Goal: Task Accomplishment & Management: Manage account settings

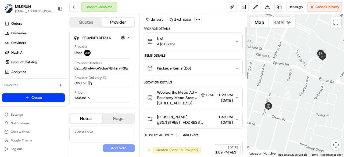
scroll to position [12, 0]
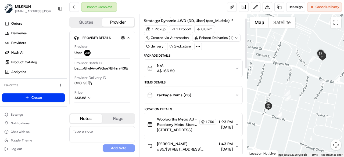
click at [195, 45] on div at bounding box center [199, 47] width 8 height 8
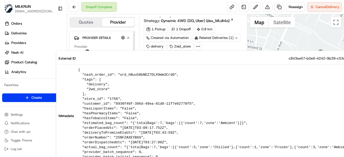
click at [158, 8] on div "Dropoff Complete Reassign Cancel Delivery" at bounding box center [205, 7] width 277 height 14
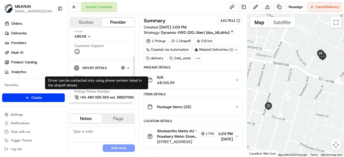
scroll to position [81, 0]
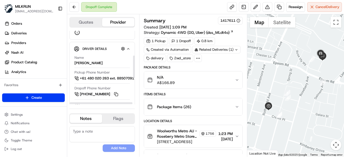
drag, startPoint x: 114, startPoint y: 61, endPoint x: 71, endPoint y: 62, distance: 42.3
click at [71, 62] on div "Driver Details Hidden ( 5 ) Name ZHANG XIAOLUO Z. Pickup Phone Number +61 480 0…" at bounding box center [102, 116] width 66 height 149
copy div "ZHANG XIAOLUO Z."
click at [77, 5] on button at bounding box center [74, 7] width 10 height 10
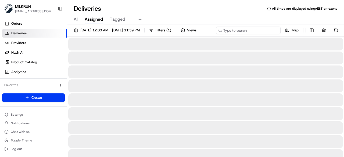
click at [249, 27] on div "24/08/2025 12:00 AM - 24/08/2025 11:59 PM Filters ( 1 ) Views Map" at bounding box center [205, 32] width 277 height 10
paste input "ZHANG XIAOLUO Z."
type input "ZHANG XIAOLUO Z."
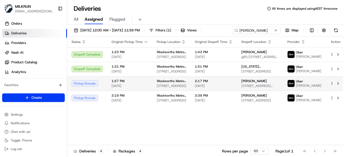
drag, startPoint x: 275, startPoint y: 80, endPoint x: 243, endPoint y: 82, distance: 31.8
click at [249, 76] on td "Georgia Hansard 180 Gardeners Rd, Kingsford, NSW 2032, AU" at bounding box center [260, 69] width 46 height 15
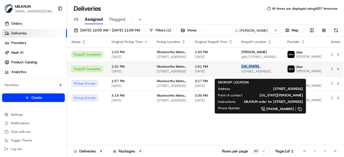
drag, startPoint x: 275, startPoint y: 70, endPoint x: 248, endPoint y: 71, distance: 27.2
click at [248, 69] on div "Georgia Hansard" at bounding box center [260, 67] width 37 height 4
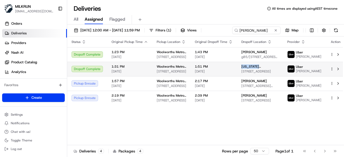
copy span "Georgia Hansard"
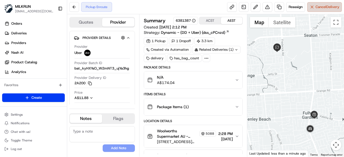
click at [327, 9] on span "Cancel Delivery" at bounding box center [328, 7] width 24 height 5
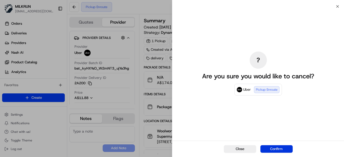
click at [281, 147] on button "Confirm" at bounding box center [277, 150] width 32 height 8
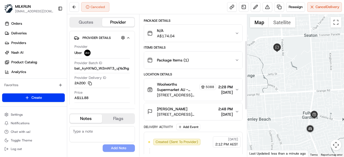
scroll to position [54, 0]
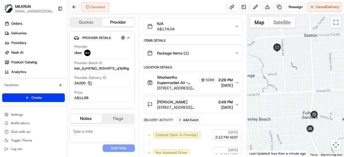
click at [237, 105] on icon "button" at bounding box center [237, 105] width 4 height 4
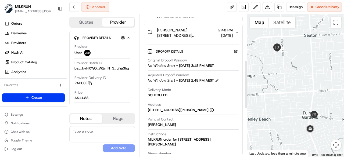
scroll to position [135, 0]
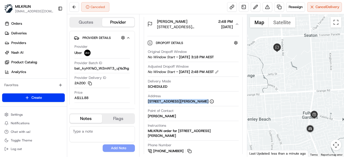
drag, startPoint x: 147, startPoint y: 100, endPoint x: 200, endPoint y: 101, distance: 53.8
click at [200, 101] on div "Dropoff Details Hidden ( 3 ) Original Dropoff Window No Window Start - 24/08/20…" at bounding box center [193, 96] width 98 height 127
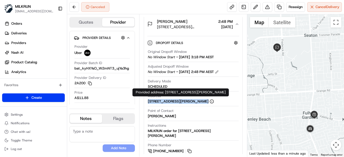
copy div "18 Grady Way, Grange, SA 5022"
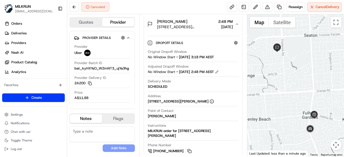
drag, startPoint x: 174, startPoint y: 115, endPoint x: 182, endPoint y: 113, distance: 8.0
click at [182, 113] on div "Point of Contact Daniel Grundy" at bounding box center [193, 114] width 91 height 10
click at [180, 115] on div "Point of Contact Daniel Grundy" at bounding box center [193, 114] width 91 height 10
drag, startPoint x: 179, startPoint y: 116, endPoint x: 149, endPoint y: 115, distance: 30.2
click at [149, 115] on div "Point of Contact Daniel Grundy" at bounding box center [193, 114] width 91 height 10
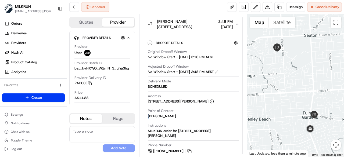
drag, startPoint x: 151, startPoint y: 115, endPoint x: 180, endPoint y: 113, distance: 29.1
click at [180, 113] on div "Point of Contact Daniel Grundy" at bounding box center [193, 114] width 91 height 10
click at [175, 114] on div "Point of Contact Daniel Grundy" at bounding box center [193, 114] width 91 height 10
drag, startPoint x: 175, startPoint y: 115, endPoint x: 177, endPoint y: 113, distance: 3.4
click at [177, 113] on div "Point of Contact Daniel Grundy" at bounding box center [193, 114] width 91 height 10
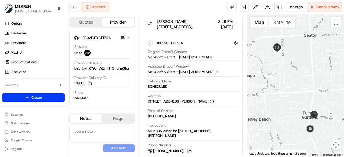
click at [174, 114] on div "Point of Contact Daniel Grundy" at bounding box center [193, 114] width 91 height 10
drag, startPoint x: 147, startPoint y: 114, endPoint x: 173, endPoint y: 114, distance: 25.6
click at [173, 114] on div "Original Dropoff Window No Window Start - 24/08/2025 3:18 PM AEST Adjusted Drop…" at bounding box center [193, 101] width 92 height 109
click at [157, 114] on div "Daniel Grundy" at bounding box center [162, 116] width 28 height 5
drag, startPoint x: 147, startPoint y: 114, endPoint x: 170, endPoint y: 114, distance: 23.1
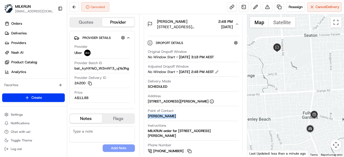
click at [170, 114] on div "Original Dropoff Window No Window Start - 24/08/2025 3:18 PM AEST Adjusted Drop…" at bounding box center [193, 101] width 92 height 109
copy div "Daniel Grundy"
click at [73, 10] on button at bounding box center [74, 7] width 10 height 10
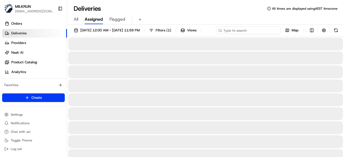
click at [253, 31] on input at bounding box center [248, 31] width 65 height 8
paste input "Daniel Grundy"
type input "Daniel Grundy"
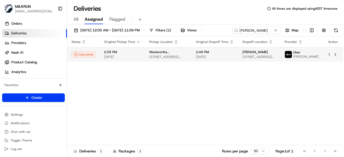
click at [331, 66] on html "MILKRUN kperera1@woolworths.com.au Toggle Sidebar Orders Deliveries Providers N…" at bounding box center [172, 78] width 344 height 157
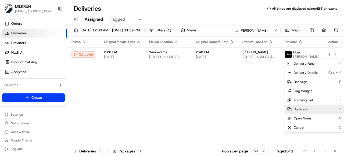
click at [306, 109] on span "Duplicate" at bounding box center [301, 109] width 14 height 4
click at [189, 54] on html "MILKRUN kperera1@woolworths.com.au Toggle Sidebar Orders Deliveries Providers N…" at bounding box center [172, 78] width 344 height 157
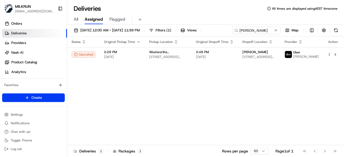
click at [189, 54] on td "Woolworths Supermarket AU - Fulham Gardens 445-457 Tapleys Hill Rd, Fulham Gard…" at bounding box center [168, 54] width 47 height 15
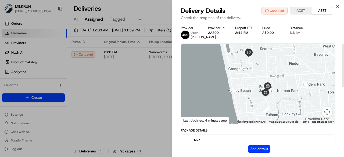
scroll to position [161, 0]
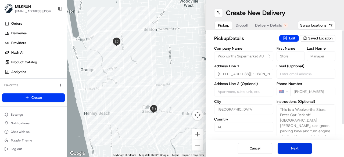
click at [297, 150] on button "Next" at bounding box center [295, 148] width 34 height 11
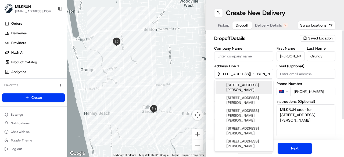
click at [220, 74] on input "18 Grady Way" at bounding box center [243, 74] width 59 height 10
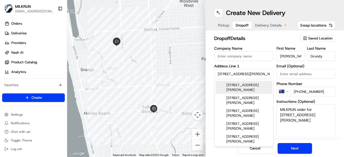
click at [250, 87] on div "17 Grady Way, Grange SA, Australia" at bounding box center [244, 87] width 57 height 13
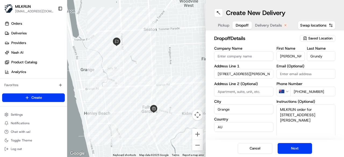
type input "17 Grady Way, Grange SA 5022, Australia"
type input "Australia"
type input "17 Grady Way"
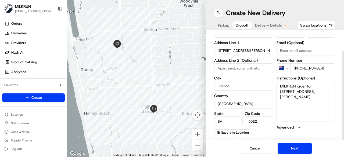
drag, startPoint x: 296, startPoint y: 151, endPoint x: 317, endPoint y: 98, distance: 57.3
click at [317, 98] on div "Create New Delivery Pickup Dropoff Delivery Details Swap locations dropoff Deta…" at bounding box center [275, 78] width 139 height 157
click at [318, 86] on textarea "MILKRUN order for 18 Grady Way, Grange, SA 5022, AU" at bounding box center [306, 101] width 59 height 40
type textarea "MILKRUN order for 17 Grady Way, Grange, SA 5022, AU"
click at [300, 149] on button "Next" at bounding box center [295, 148] width 34 height 11
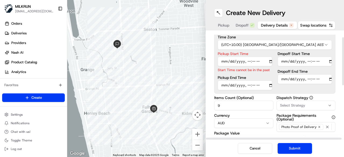
scroll to position [0, 0]
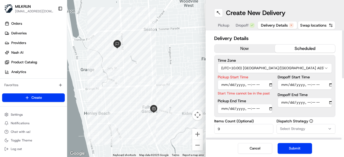
click at [258, 47] on button "now" at bounding box center [245, 49] width 61 height 8
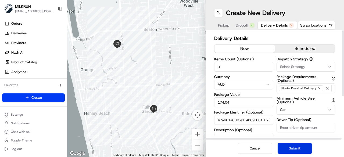
click at [297, 149] on button "Submit" at bounding box center [295, 148] width 34 height 11
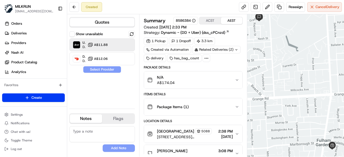
click at [90, 45] on circle at bounding box center [90, 45] width 1 height 1
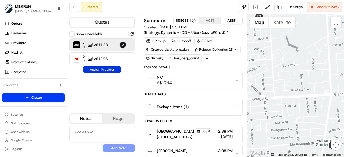
click at [107, 71] on button "Assign Provider" at bounding box center [102, 69] width 38 height 6
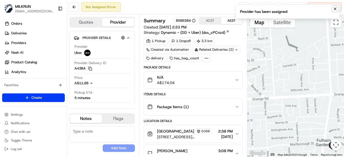
click at [337, 9] on icon "Notifications (F8)" at bounding box center [335, 9] width 4 height 4
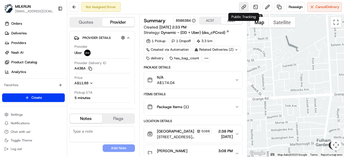
click at [242, 6] on link at bounding box center [244, 7] width 10 height 10
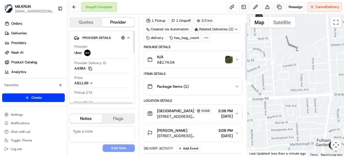
scroll to position [27, 0]
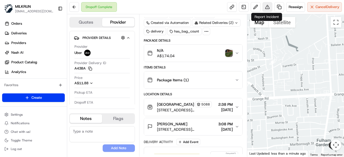
click at [266, 7] on button at bounding box center [268, 7] width 10 height 10
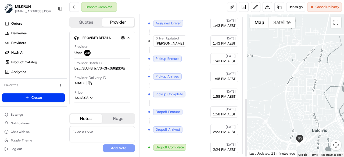
scroll to position [201, 0]
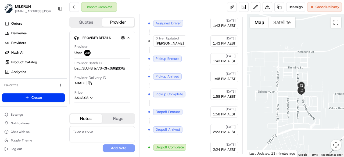
drag, startPoint x: 296, startPoint y: 87, endPoint x: 301, endPoint y: 110, distance: 22.8
click at [301, 110] on div at bounding box center [296, 85] width 97 height 143
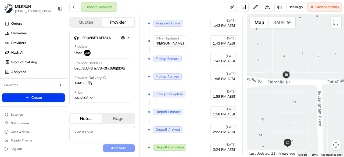
drag, startPoint x: 311, startPoint y: 87, endPoint x: 287, endPoint y: 130, distance: 48.9
click at [287, 130] on div at bounding box center [296, 85] width 97 height 143
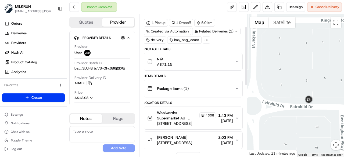
scroll to position [13, 0]
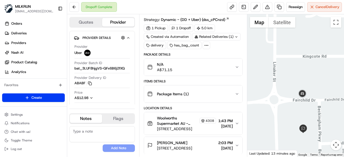
drag, startPoint x: 320, startPoint y: 135, endPoint x: 301, endPoint y: 116, distance: 26.8
click at [301, 116] on div at bounding box center [296, 85] width 97 height 143
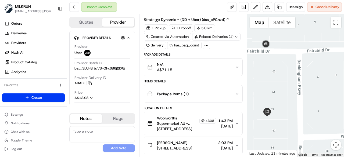
drag, startPoint x: 301, startPoint y: 101, endPoint x: 270, endPoint y: 77, distance: 39.2
click at [270, 77] on div at bounding box center [296, 85] width 97 height 143
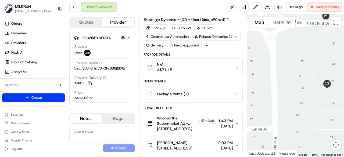
drag, startPoint x: 283, startPoint y: 127, endPoint x: 344, endPoint y: 99, distance: 66.9
click at [344, 99] on div at bounding box center [296, 85] width 97 height 143
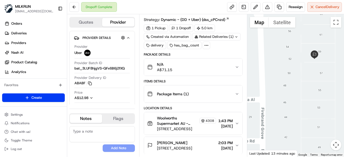
drag, startPoint x: 303, startPoint y: 118, endPoint x: 301, endPoint y: 104, distance: 14.3
click at [301, 104] on div at bounding box center [296, 85] width 97 height 143
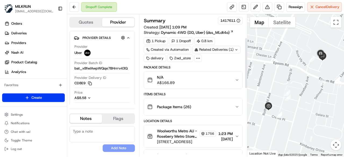
scroll to position [66, 0]
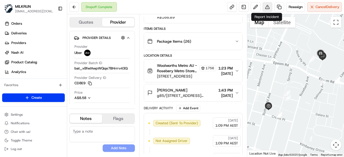
click at [266, 9] on button at bounding box center [268, 7] width 10 height 10
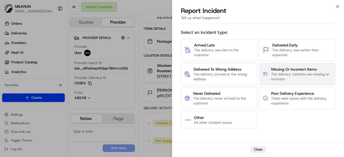
click at [280, 79] on span "The delivery contents are missing or incorrect" at bounding box center [301, 77] width 61 height 10
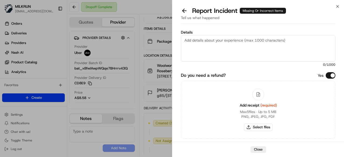
click at [232, 47] on textarea "Details" at bounding box center [258, 48] width 155 height 26
type textarea "Driver had delivered some of the items to a different customer."
type button "on"
click at [299, 41] on textarea "Driver had delivered some of the items to a different customer." at bounding box center [258, 48] width 155 height 26
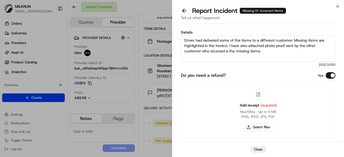
click at [200, 50] on textarea "Driver had delivered some of the items to a different customer. Missing items a…" at bounding box center [258, 48] width 155 height 26
paste textarea "[US_STATE][PERSON_NAME]"
paste textarea "0DF84"
type textarea "Driver had delivered some of the items to a different customer. Missing items a…"
click at [265, 128] on button "Select files" at bounding box center [258, 128] width 29 height 8
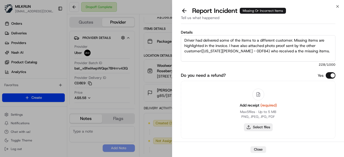
type input "C:\fakepath\4a.png"
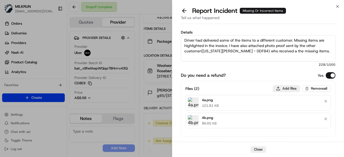
click at [293, 89] on button "Add files" at bounding box center [286, 89] width 27 height 6
type input "C:\fakepath\image_15692836-3892-4e86-aad1-2df2bef024a6.png"
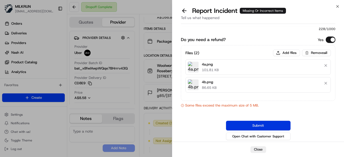
click at [260, 123] on button "Submit" at bounding box center [258, 126] width 65 height 10
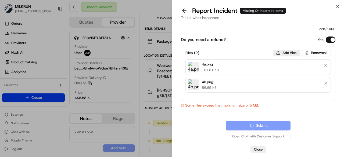
click at [283, 55] on button "Add files" at bounding box center [286, 53] width 27 height 6
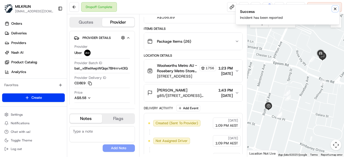
click at [336, 7] on icon "Notifications (F8)" at bounding box center [335, 9] width 4 height 4
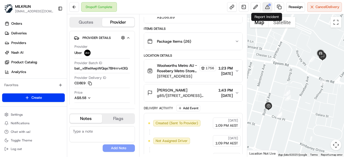
click at [267, 8] on button at bounding box center [268, 7] width 10 height 10
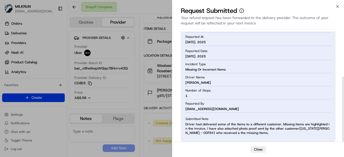
scroll to position [76, 0]
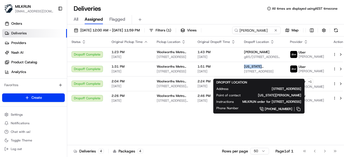
drag, startPoint x: 262, startPoint y: 70, endPoint x: 288, endPoint y: 130, distance: 65.0
click at [288, 130] on div "Status Original Pickup Time Pickup Location Original Dropoff Time Dropoff Locat…" at bounding box center [207, 91] width 281 height 109
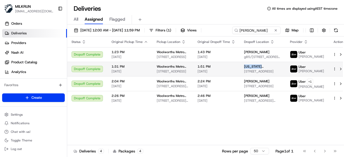
drag, startPoint x: 246, startPoint y: 70, endPoint x: 276, endPoint y: 70, distance: 30.1
click at [276, 69] on div "Georgia Hansard" at bounding box center [262, 67] width 37 height 4
copy span "Georgia Hansard"
click at [228, 69] on span "1:51 PM" at bounding box center [217, 67] width 38 height 4
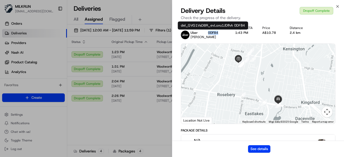
drag, startPoint x: 222, startPoint y: 34, endPoint x: 207, endPoint y: 33, distance: 15.1
click at [207, 33] on div "Provider Uber ZHANG XIAOLUO Z. Provider Id 0DF84 Dropoff ETA 1:43 PM Price A$10…" at bounding box center [258, 32] width 155 height 13
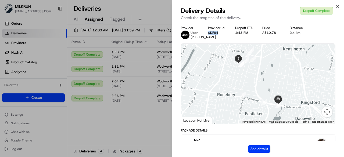
copy button "0DF84"
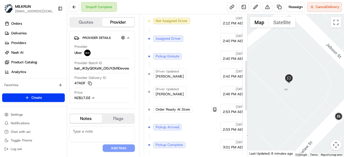
scroll to position [119, 0]
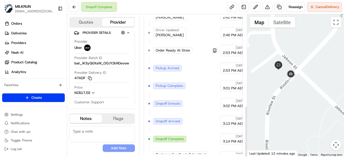
scroll to position [254, 0]
